Goal: Task Accomplishment & Management: Manage account settings

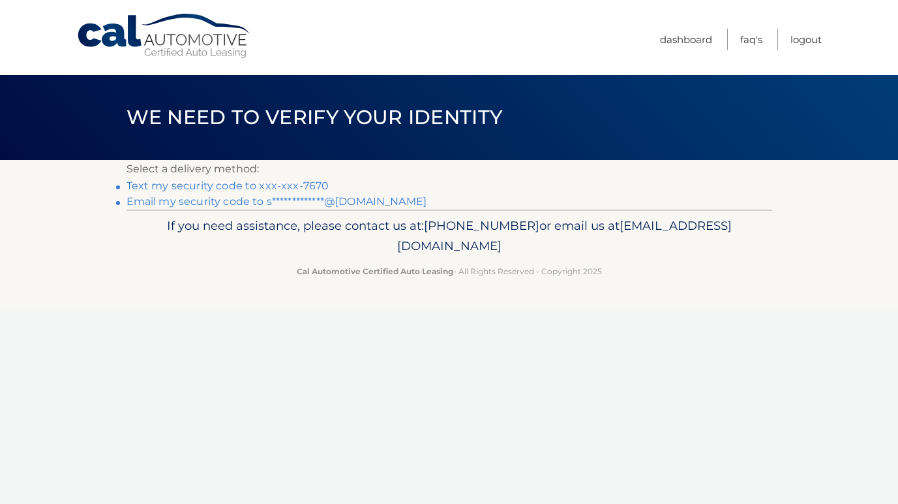
click at [278, 183] on link "Text my security code to xxx-xxx-7670" at bounding box center [228, 185] width 203 height 12
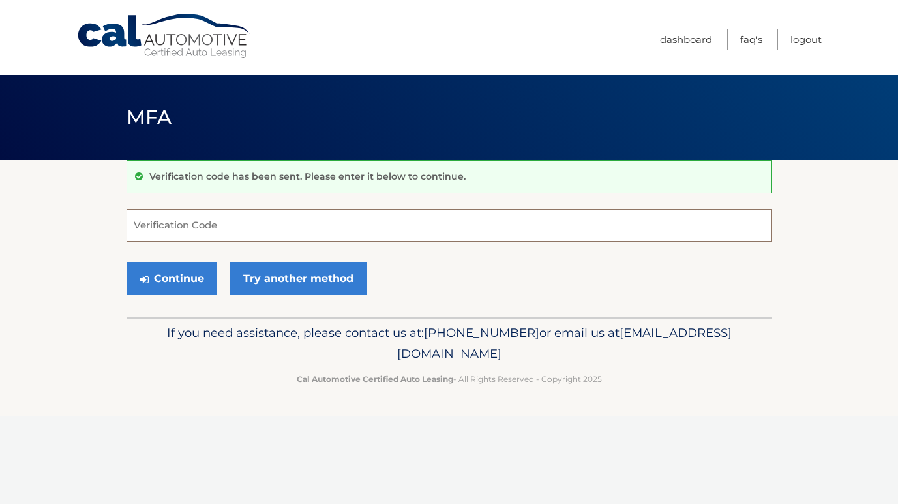
click at [261, 217] on input "Verification Code" at bounding box center [450, 225] width 646 height 33
type input "901506"
click at [171, 278] on button "Continue" at bounding box center [172, 278] width 91 height 33
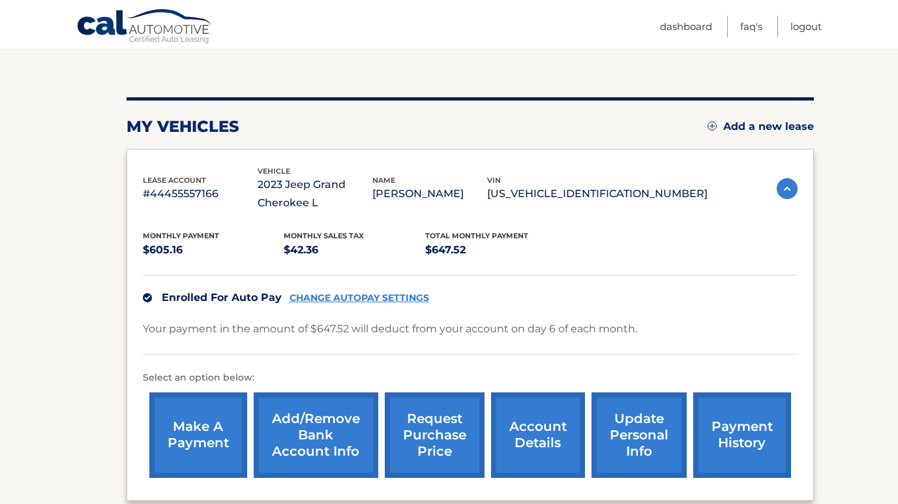
scroll to position [159, 0]
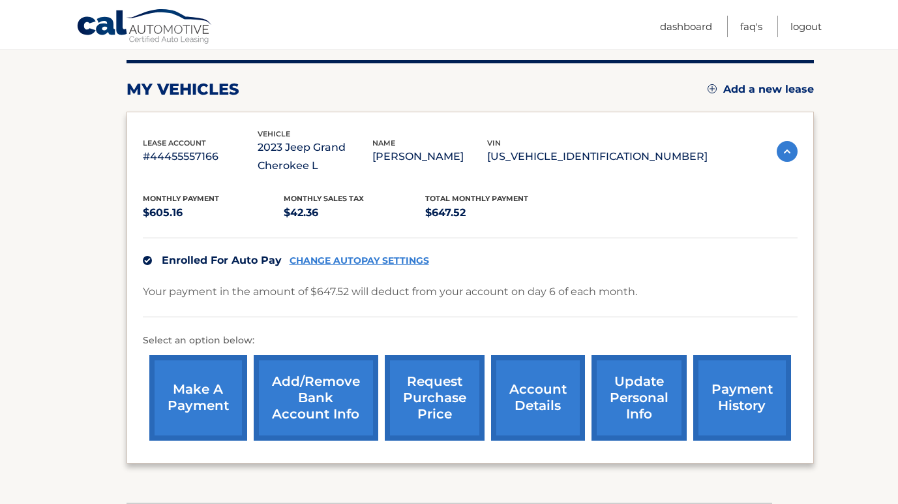
click at [564, 386] on link "account details" at bounding box center [538, 397] width 94 height 85
click at [549, 395] on link "account details" at bounding box center [538, 397] width 94 height 85
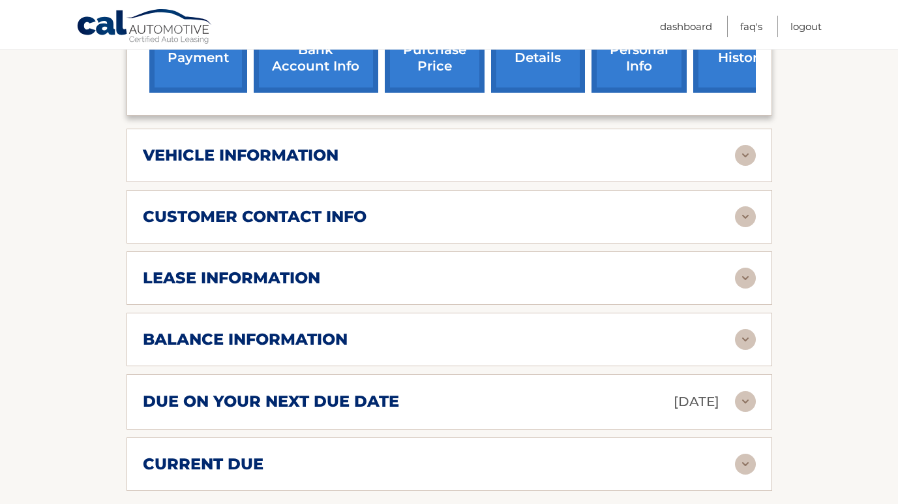
scroll to position [555, 0]
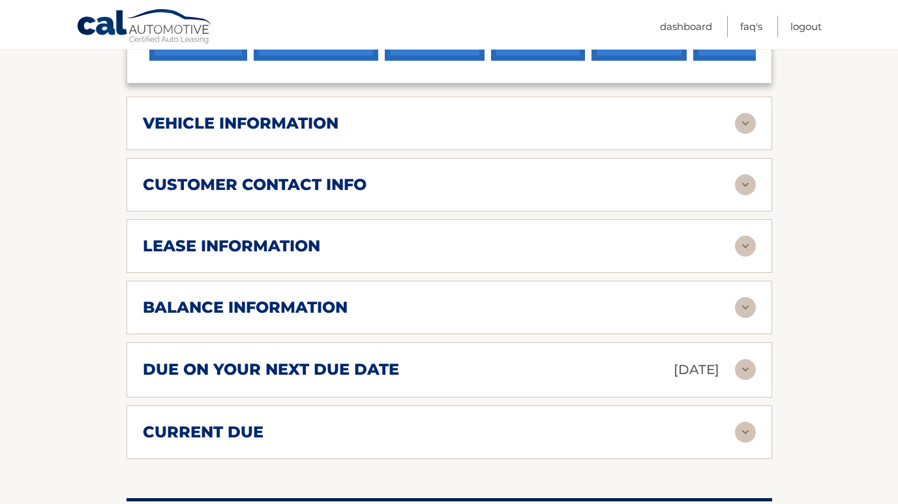
click at [392, 139] on div "vehicle information vehicle Year 2023 vehicle make Jeep vehicle model Grand Che…" at bounding box center [450, 123] width 646 height 53
click at [743, 130] on img at bounding box center [745, 123] width 21 height 21
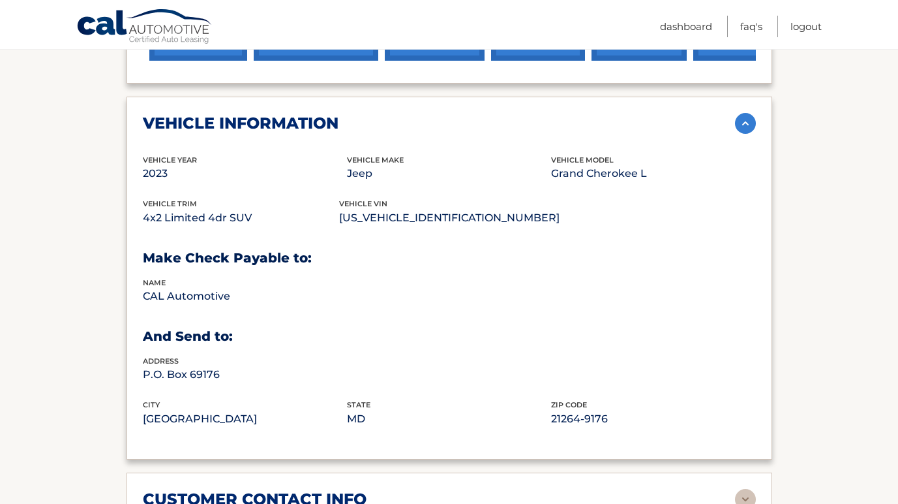
click at [743, 130] on img at bounding box center [745, 123] width 21 height 21
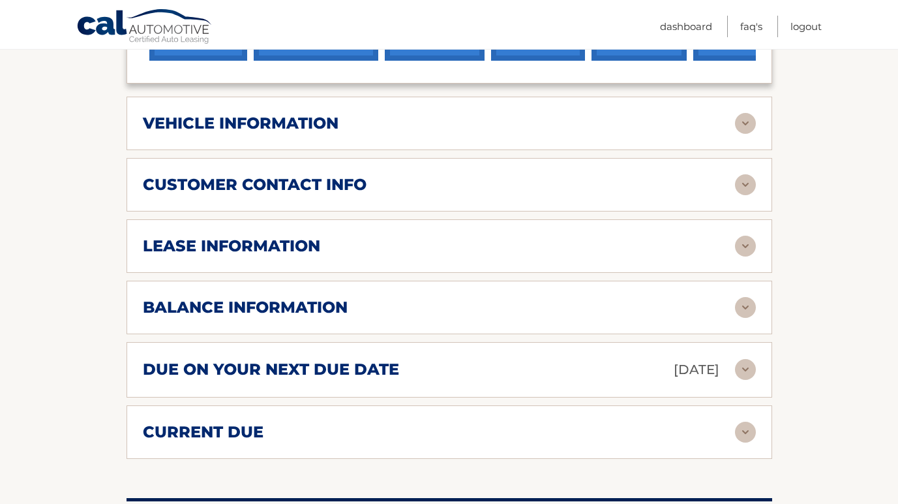
click at [747, 188] on img at bounding box center [745, 184] width 21 height 21
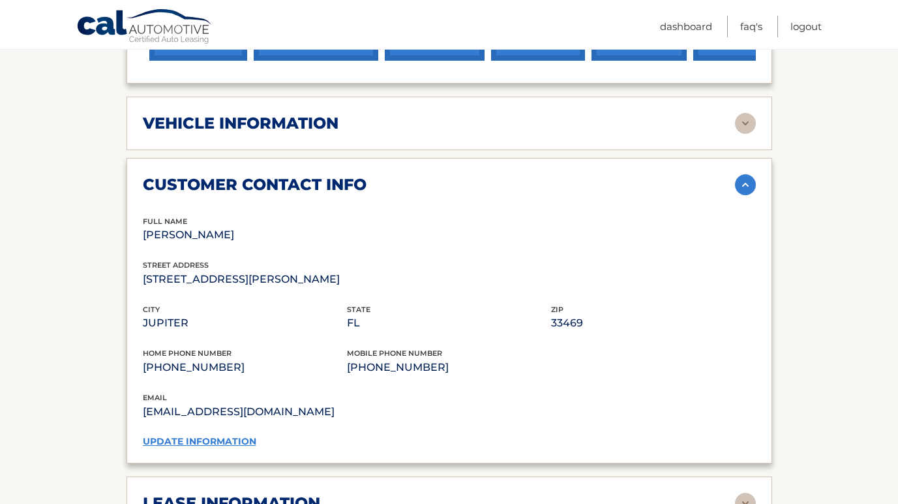
click at [747, 188] on img at bounding box center [745, 184] width 21 height 21
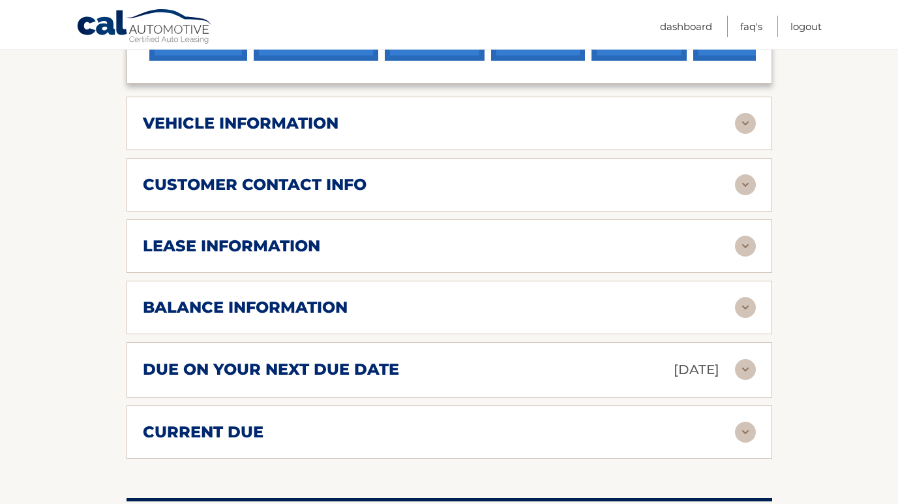
click at [752, 243] on img at bounding box center [745, 246] width 21 height 21
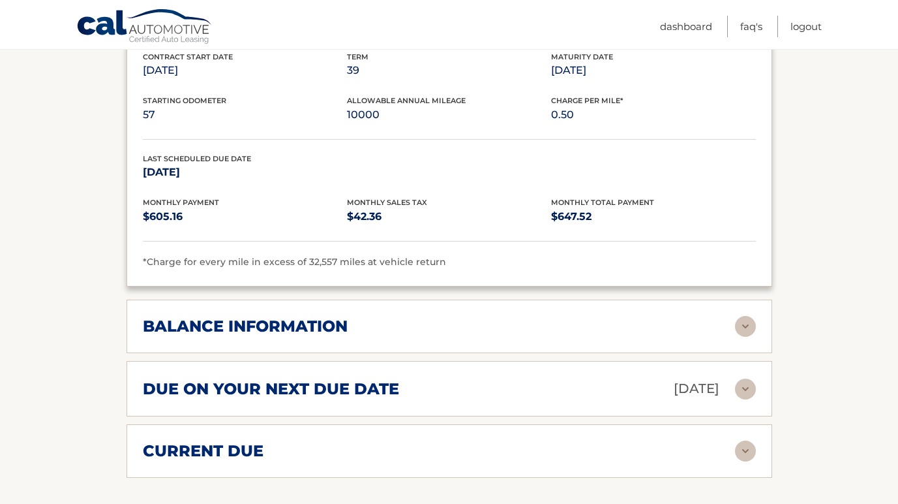
scroll to position [831, 0]
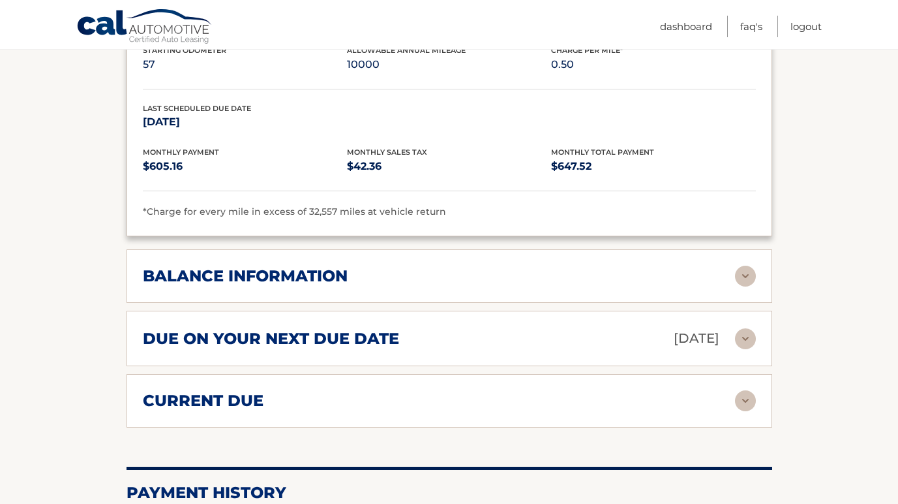
click at [745, 280] on img at bounding box center [745, 276] width 21 height 21
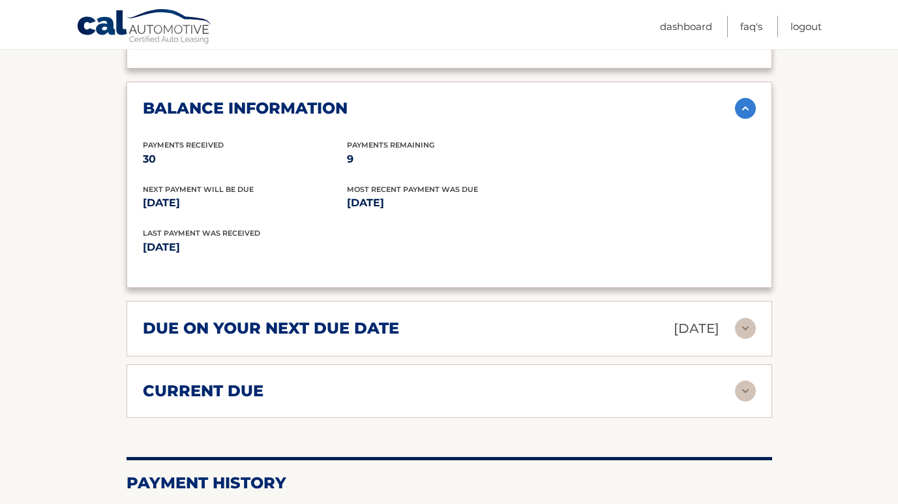
scroll to position [1026, 0]
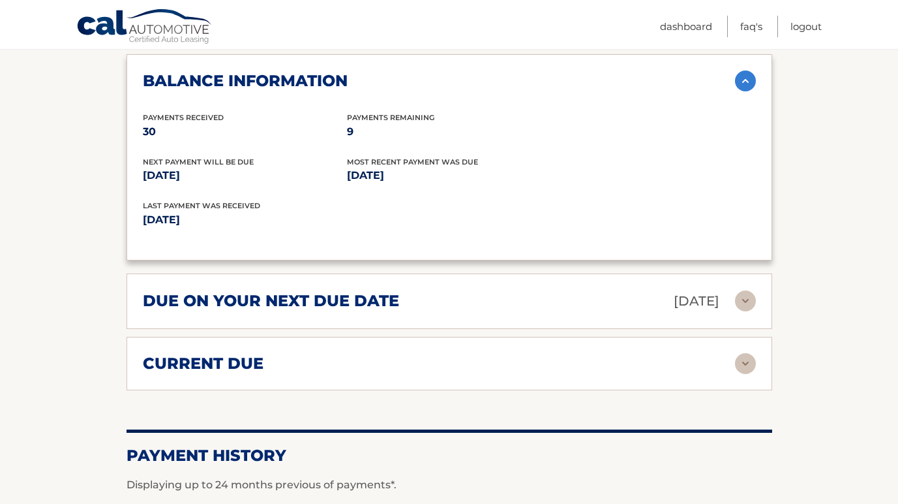
click at [745, 295] on img at bounding box center [745, 300] width 21 height 21
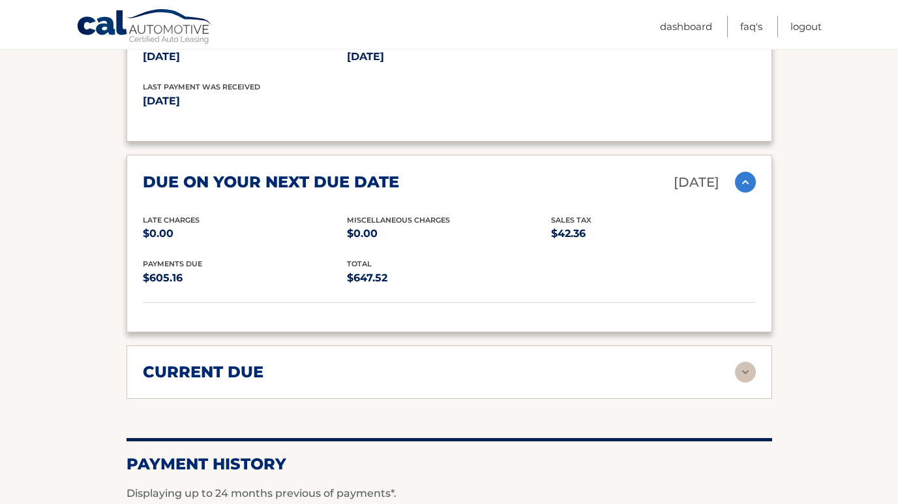
scroll to position [1185, 0]
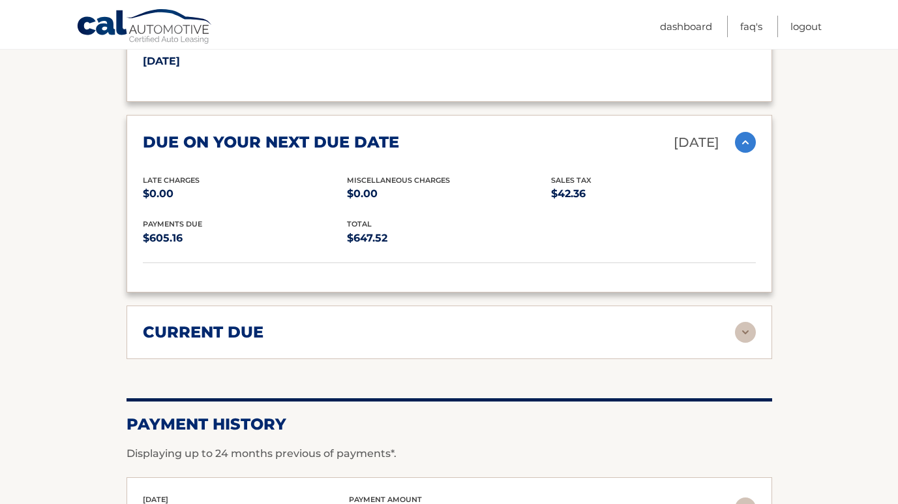
click at [742, 328] on img at bounding box center [745, 332] width 21 height 21
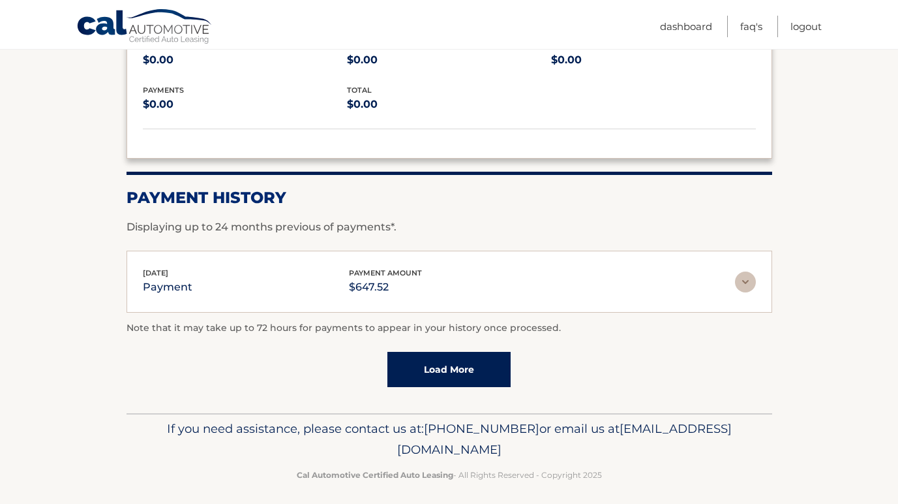
scroll to position [1506, 0]
